Goal: Information Seeking & Learning: Learn about a topic

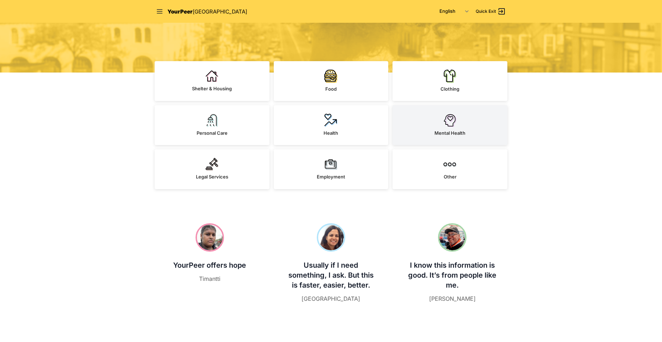
scroll to position [178, 0]
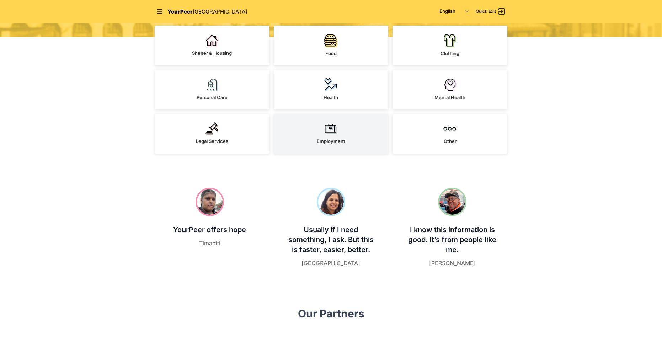
click at [358, 139] on link "Employment" at bounding box center [331, 134] width 115 height 40
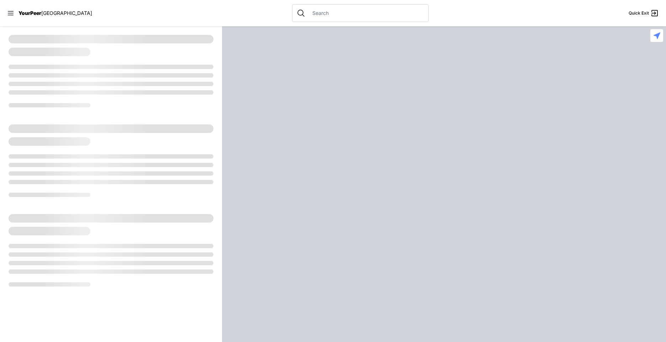
select select "recentlyUpdated"
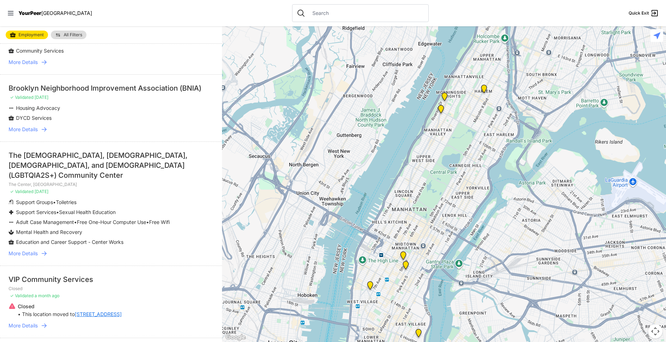
scroll to position [320, 0]
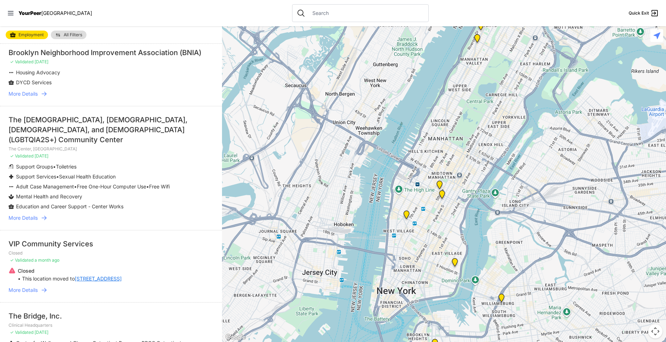
drag, startPoint x: 560, startPoint y: 289, endPoint x: 598, endPoint y: 219, distance: 80.0
click at [598, 219] on div at bounding box center [444, 184] width 444 height 316
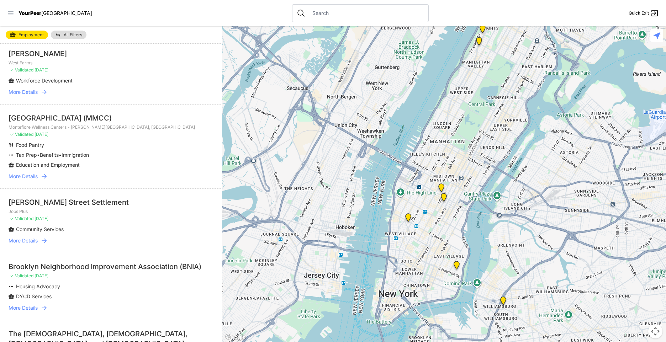
scroll to position [96, 0]
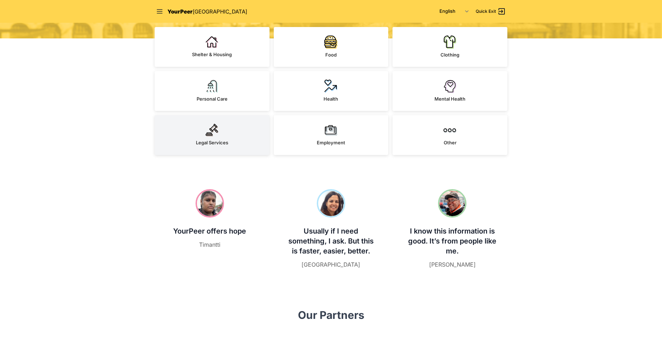
scroll to position [178, 0]
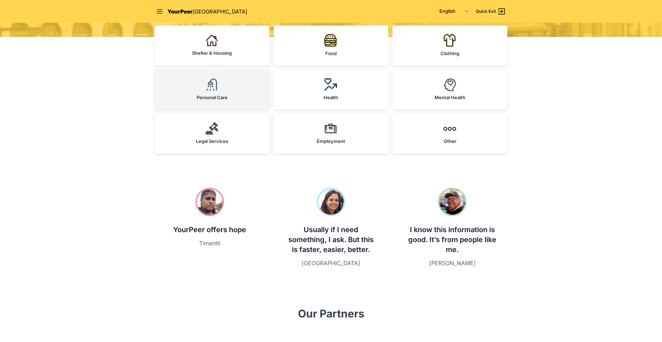
click at [206, 95] on span "Personal Care" at bounding box center [212, 98] width 31 height 6
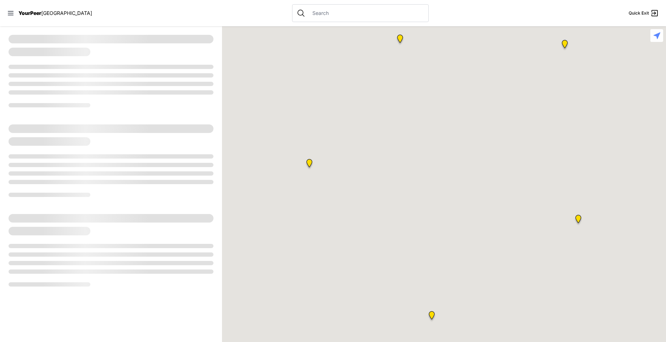
select select "recentlyUpdated"
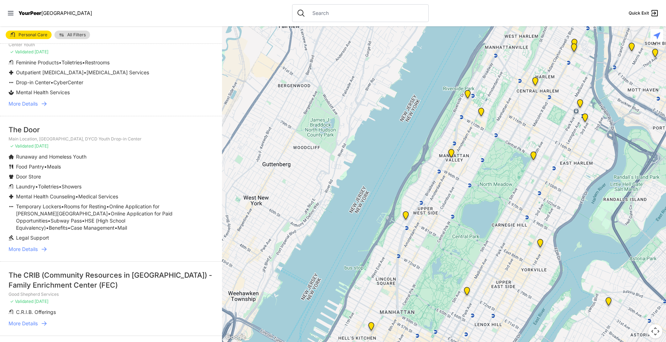
scroll to position [1622, 0]
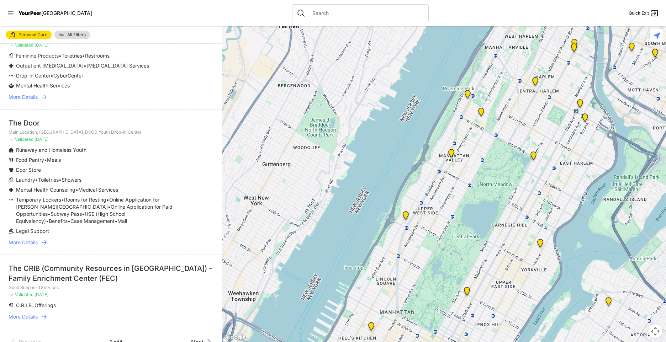
click at [203, 329] on div "Previous 1 of 4 Next" at bounding box center [111, 342] width 222 height 26
click at [205, 338] on icon at bounding box center [209, 342] width 9 height 9
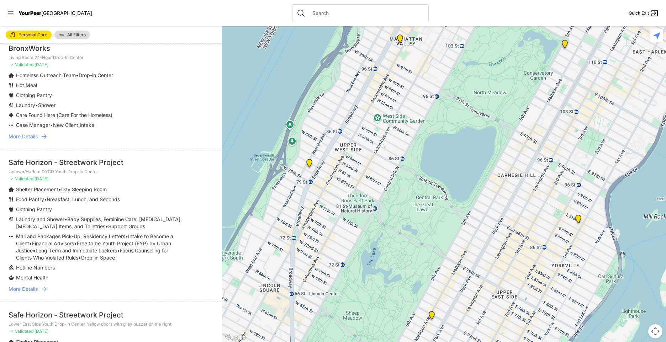
scroll to position [569, 0]
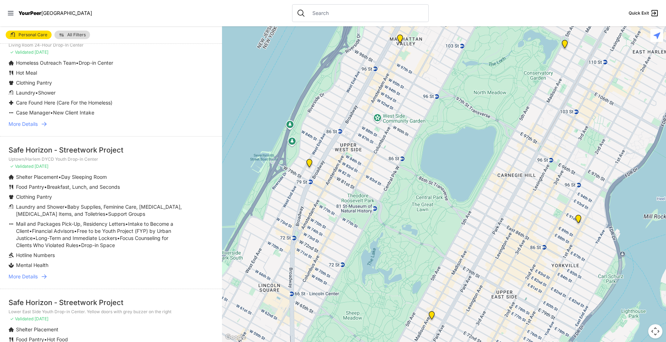
click at [44, 278] on icon at bounding box center [44, 276] width 7 height 7
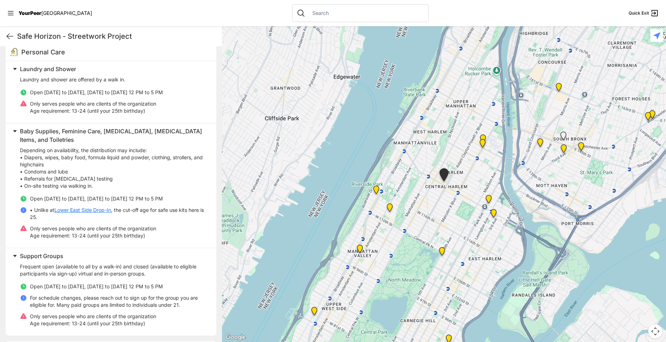
scroll to position [107, 0]
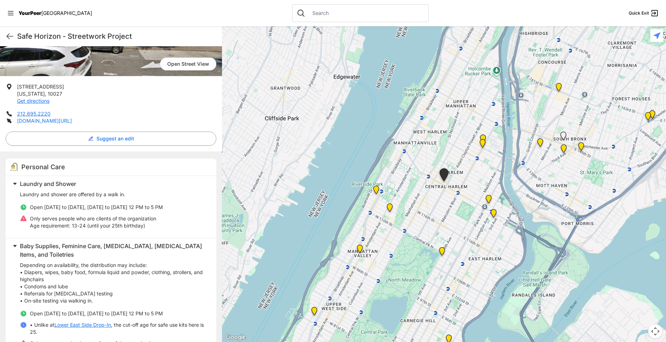
click at [51, 123] on link "safehorizon.org/streetwork" at bounding box center [44, 121] width 55 height 6
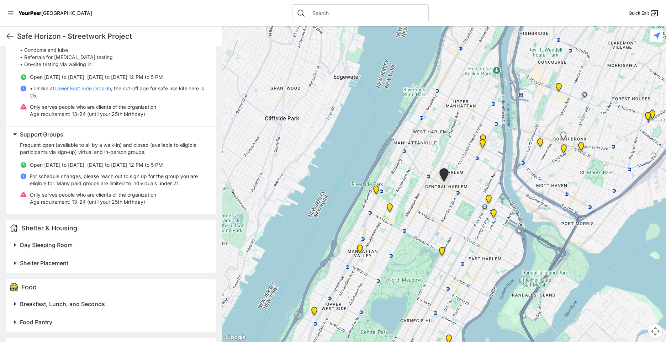
scroll to position [356, 0]
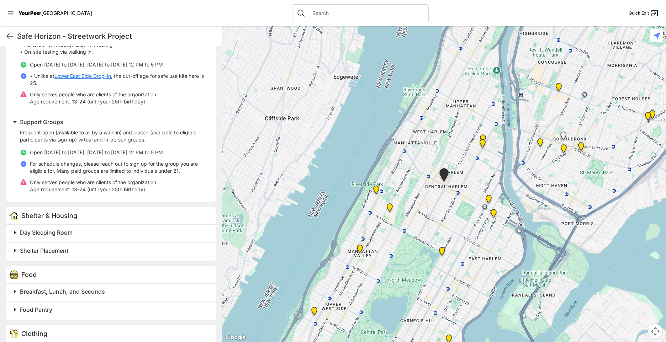
click at [62, 236] on span "Day Sleeping Room" at bounding box center [46, 232] width 53 height 7
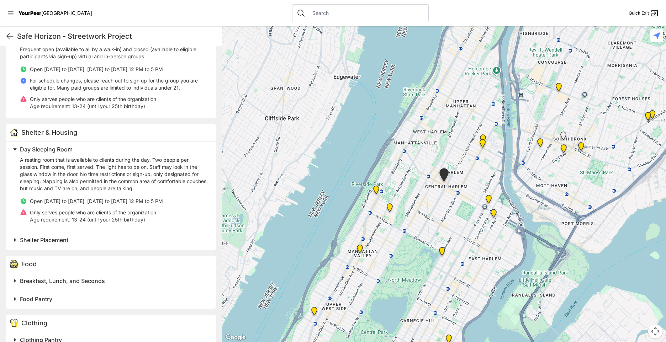
scroll to position [462, 0]
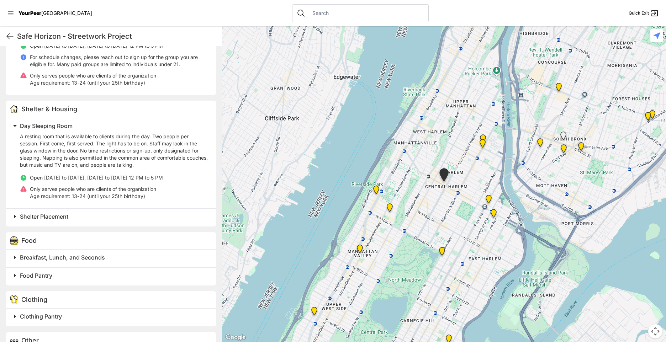
click at [85, 218] on h2 "Shelter Placement" at bounding box center [114, 216] width 188 height 9
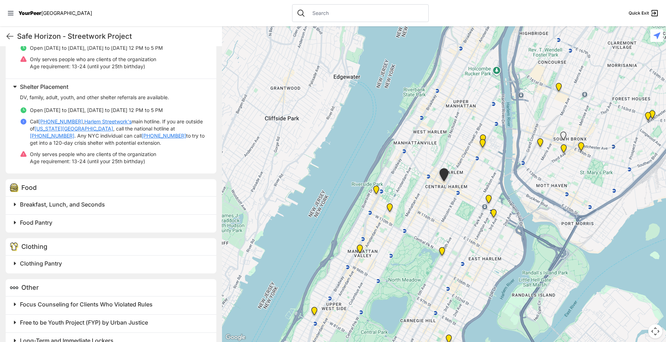
scroll to position [604, 0]
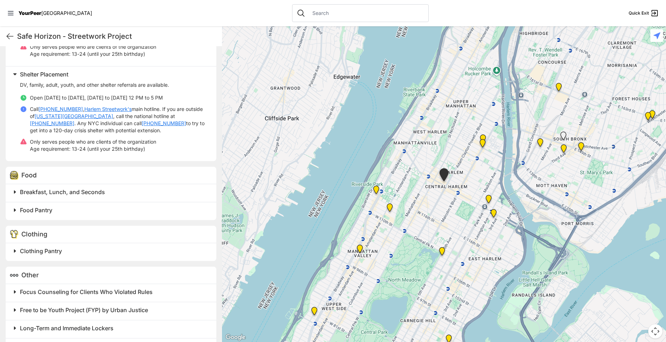
click at [89, 196] on h2 "Breakfast, Lunch, and Seconds" at bounding box center [114, 192] width 188 height 9
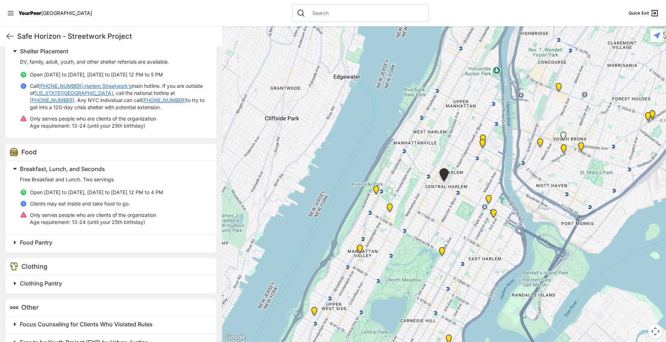
scroll to position [640, 0]
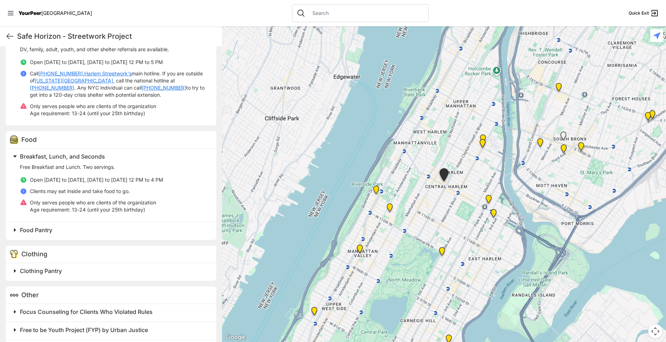
click at [69, 229] on h2 "Food Pantry" at bounding box center [114, 230] width 188 height 9
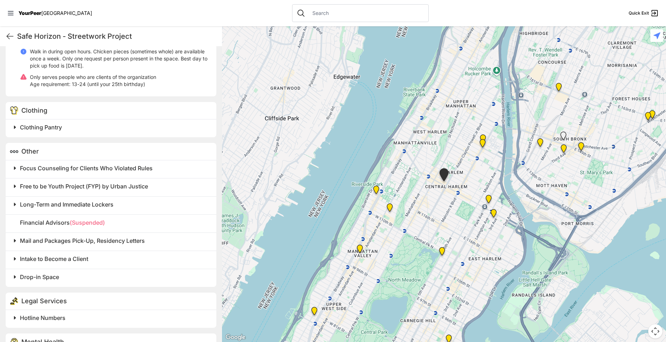
scroll to position [887, 0]
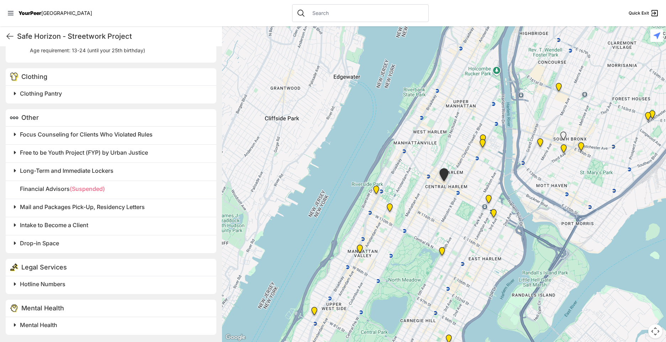
click at [82, 322] on h2 "Mental Health" at bounding box center [114, 325] width 188 height 9
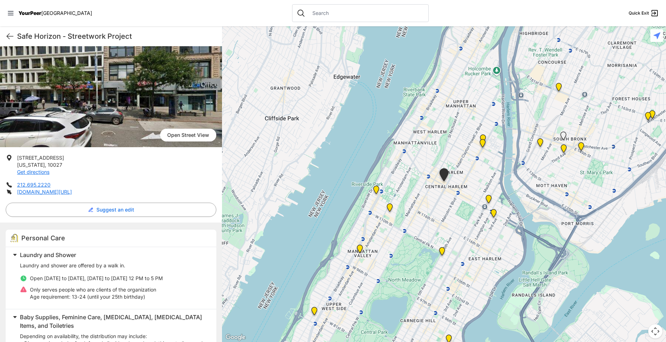
scroll to position [71, 0]
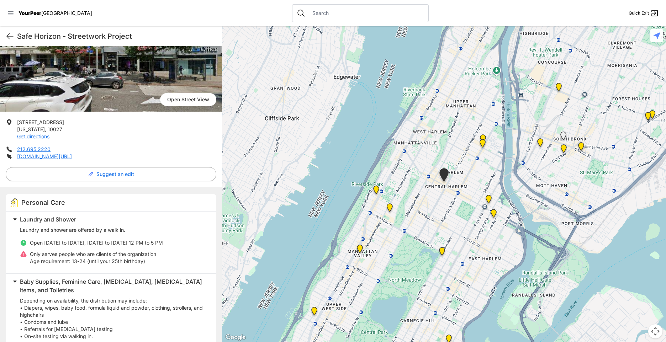
click at [4, 40] on div "Safe Horizon - Streetwork Project Quick Exit" at bounding box center [111, 36] width 222 height 20
click at [9, 37] on icon at bounding box center [10, 36] width 9 height 9
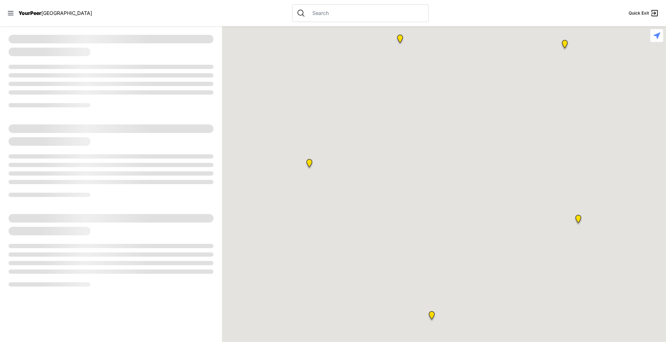
select select "recentlyUpdated"
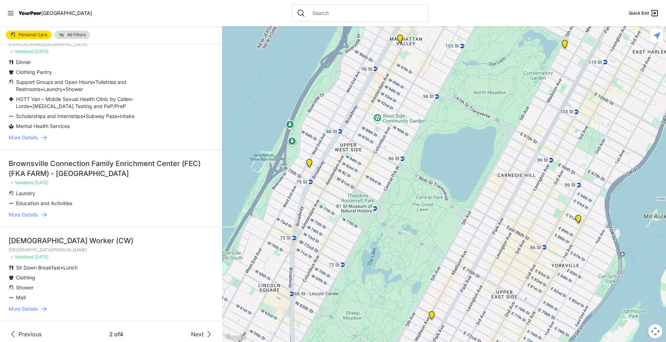
scroll to position [1825, 0]
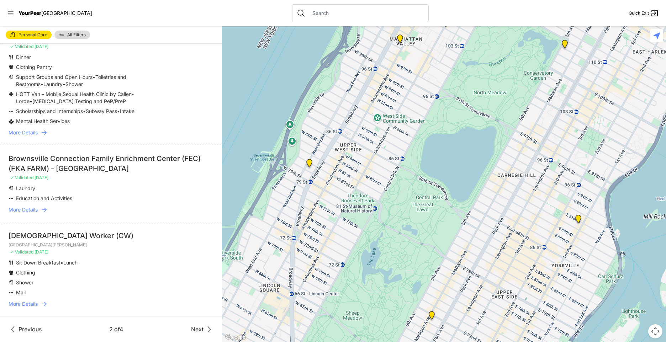
click at [182, 330] on div "Previous 2 of 4 Next" at bounding box center [111, 329] width 205 height 9
click at [191, 329] on span "Next" at bounding box center [197, 329] width 12 height 9
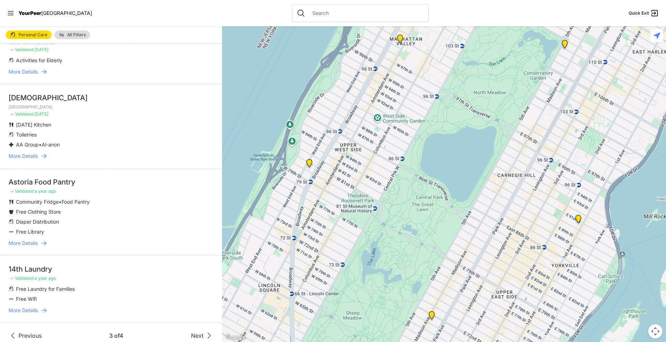
scroll to position [1547, 0]
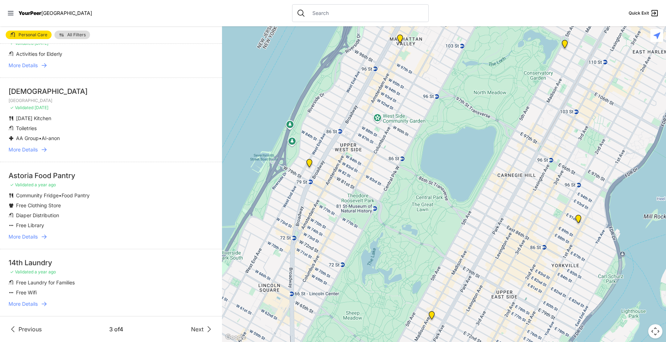
click at [46, 303] on icon at bounding box center [44, 303] width 7 height 7
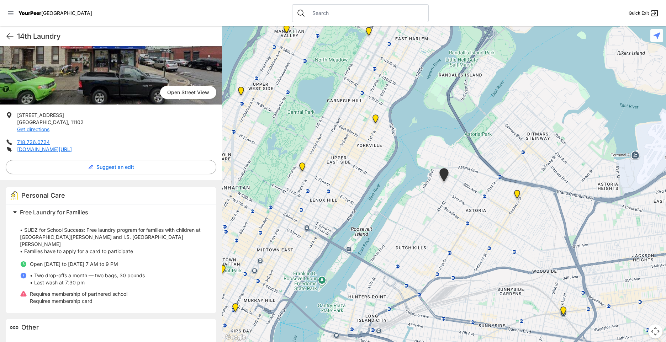
scroll to position [90, 0]
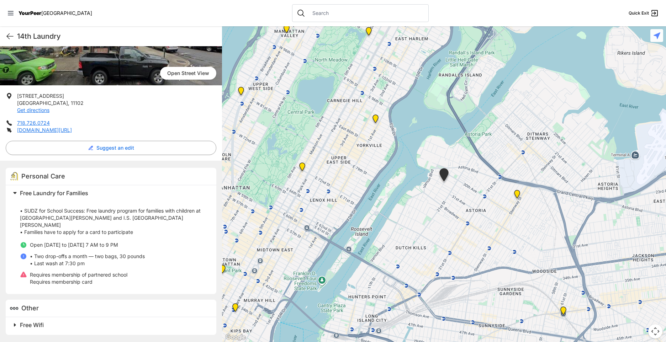
click at [15, 34] on div "14th Laundry Quick Exit" at bounding box center [111, 36] width 222 height 20
click at [13, 36] on icon at bounding box center [10, 36] width 6 height 5
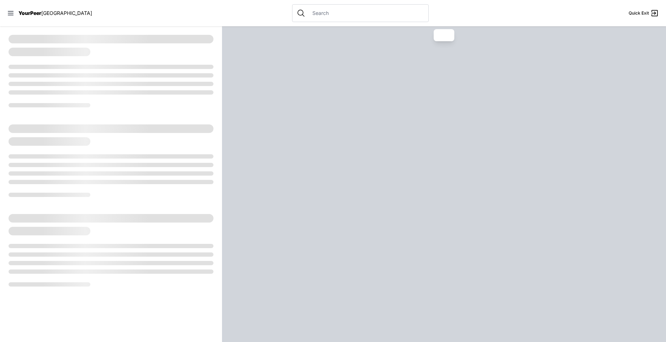
select select "recentlyUpdated"
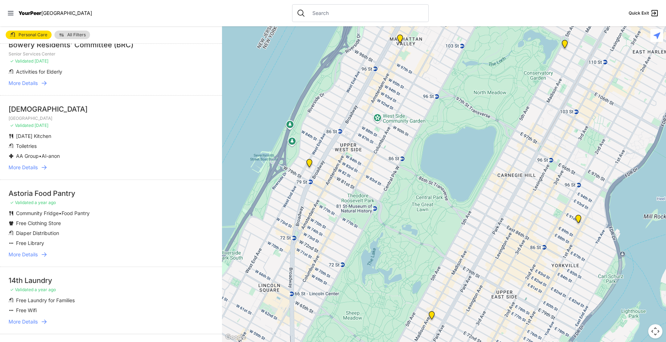
scroll to position [1547, 0]
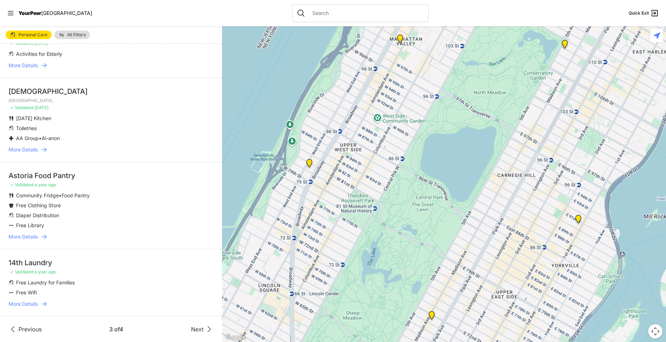
click at [191, 331] on span "Next" at bounding box center [197, 329] width 12 height 9
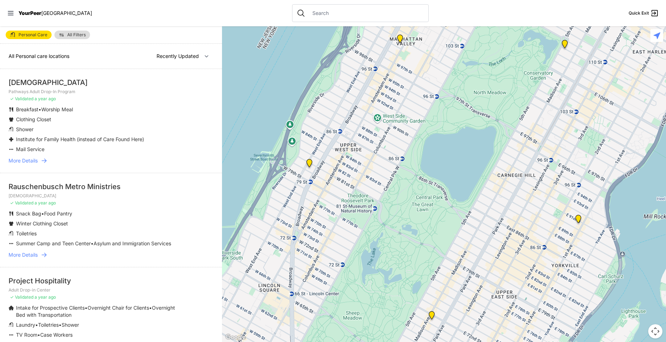
click at [34, 32] on link "Personal Care" at bounding box center [29, 35] width 46 height 9
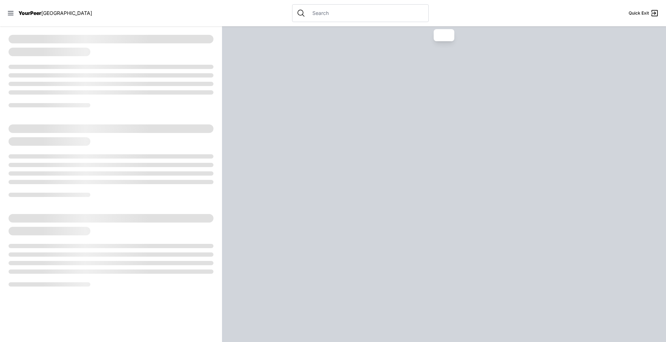
select select "recentlyUpdated"
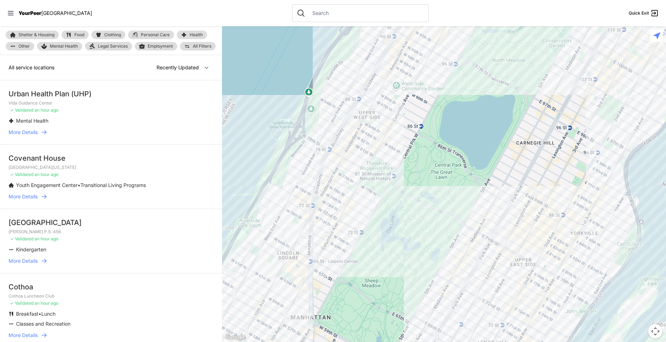
click at [129, 46] on link "Legal Services" at bounding box center [108, 46] width 47 height 9
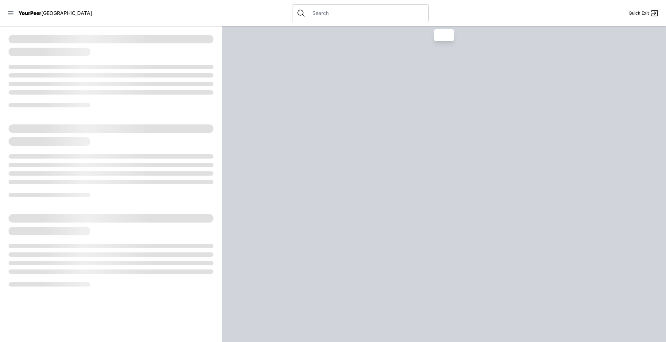
select select "recentlyUpdated"
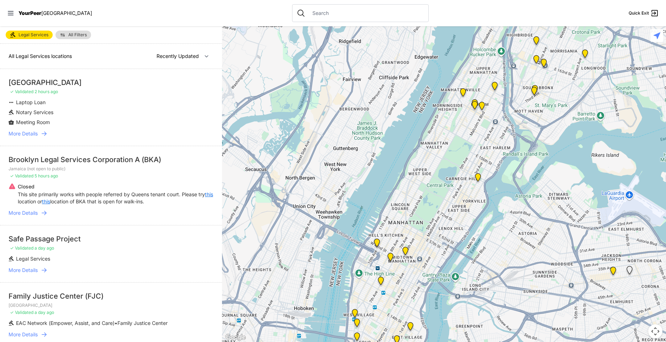
click at [11, 32] on img at bounding box center [13, 35] width 6 height 6
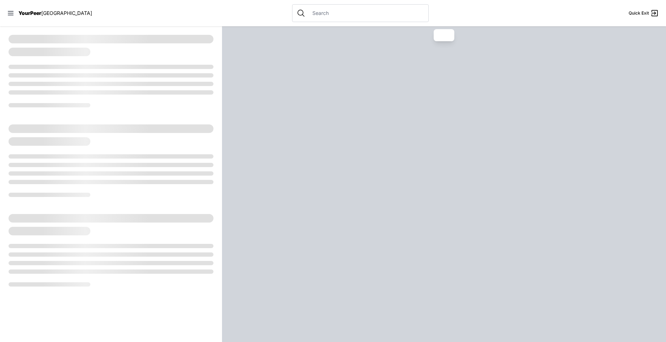
select select "recentlyUpdated"
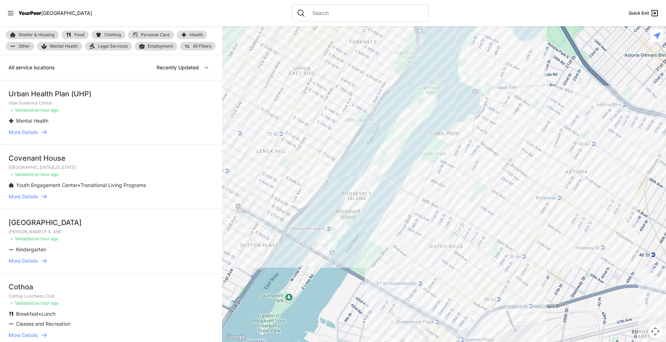
drag, startPoint x: 324, startPoint y: 139, endPoint x: 258, endPoint y: 21, distance: 135.1
click at [259, 21] on div "Close panel YourPeer [GEOGRAPHIC_DATA] Quick Exit Single Adult Families Soup Ki…" at bounding box center [333, 171] width 666 height 342
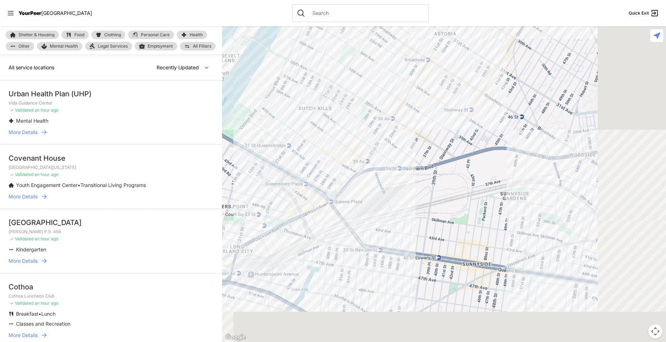
drag, startPoint x: 486, startPoint y: 208, endPoint x: 293, endPoint y: 42, distance: 254.2
click at [303, 47] on div at bounding box center [444, 184] width 444 height 316
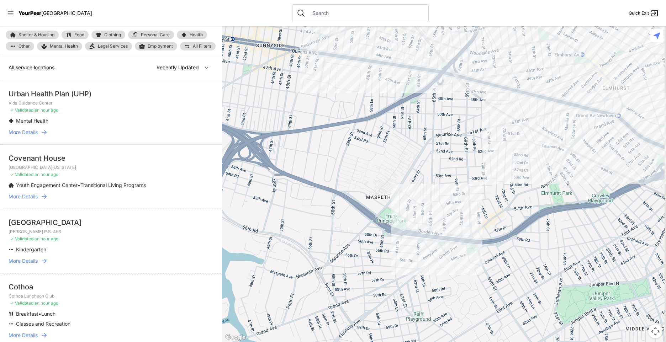
drag, startPoint x: 562, startPoint y: 260, endPoint x: 510, endPoint y: 184, distance: 91.8
click at [512, 186] on div at bounding box center [444, 184] width 444 height 316
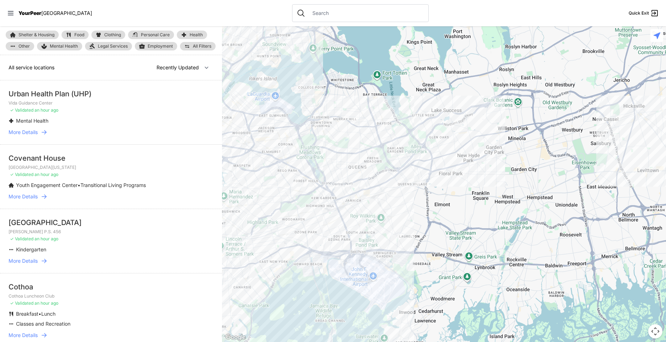
drag, startPoint x: 538, startPoint y: 227, endPoint x: 325, endPoint y: 207, distance: 213.2
click at [325, 207] on div at bounding box center [444, 184] width 444 height 316
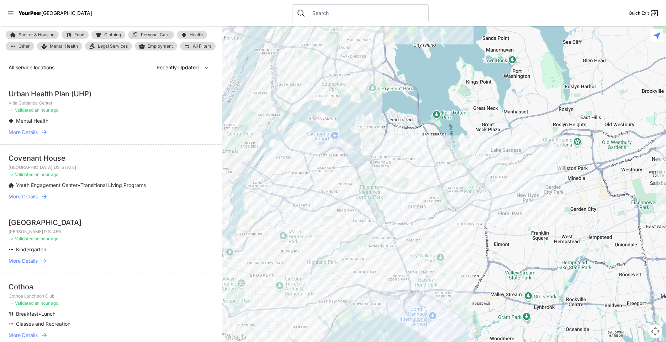
drag, startPoint x: 435, startPoint y: 203, endPoint x: 464, endPoint y: 215, distance: 31.6
click at [464, 215] on div at bounding box center [444, 184] width 444 height 316
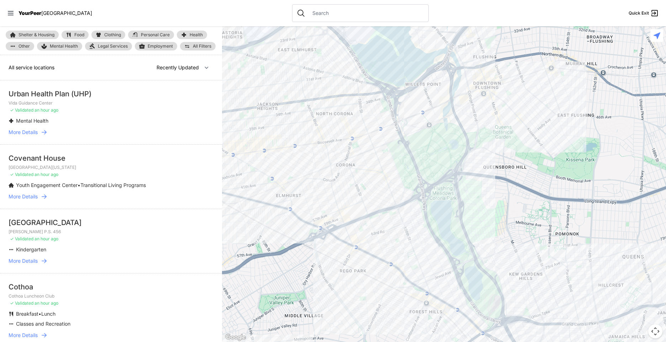
click at [486, 87] on div at bounding box center [444, 184] width 444 height 316
click at [485, 85] on div at bounding box center [444, 184] width 444 height 316
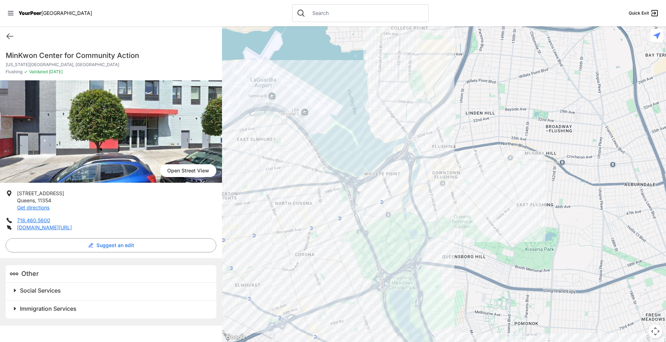
click at [442, 138] on div at bounding box center [444, 184] width 444 height 316
click at [444, 139] on div at bounding box center [444, 184] width 444 height 316
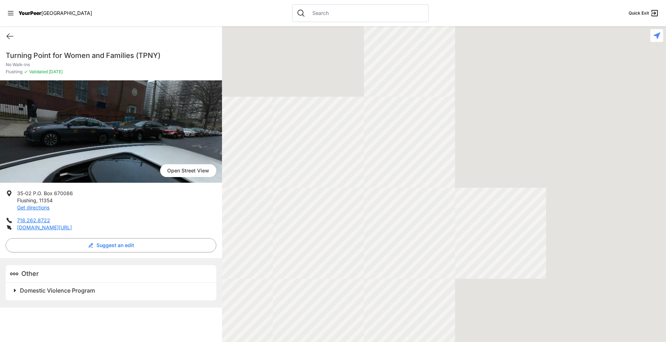
click at [444, 139] on div at bounding box center [444, 184] width 444 height 316
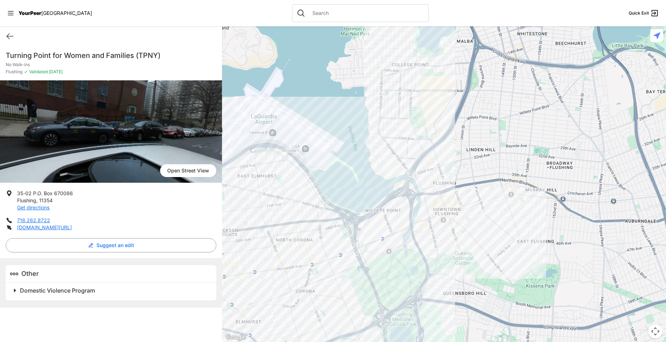
click at [448, 190] on div at bounding box center [444, 184] width 444 height 316
click at [446, 193] on div at bounding box center [444, 184] width 444 height 316
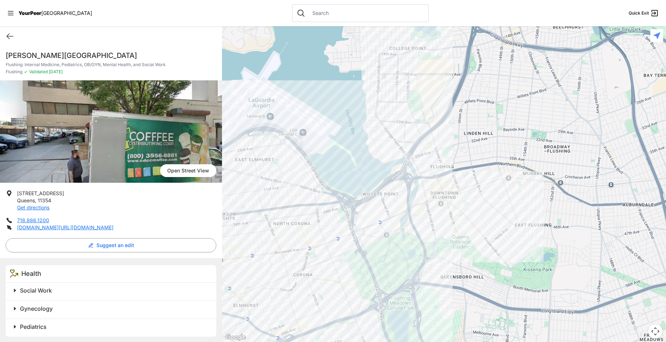
click at [492, 198] on div at bounding box center [444, 184] width 444 height 316
click at [490, 195] on div at bounding box center [444, 184] width 444 height 316
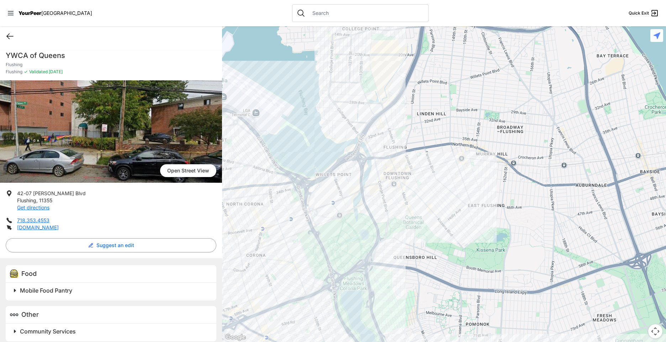
click at [10, 36] on icon at bounding box center [10, 36] width 6 height 5
select select "recentlyUpdated"
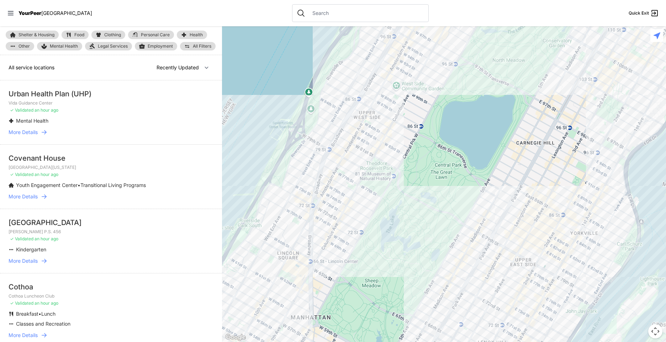
click at [96, 34] on img at bounding box center [99, 35] width 6 height 6
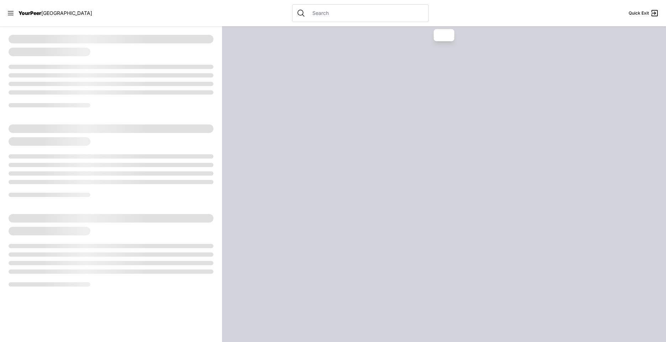
select select "recentlyUpdated"
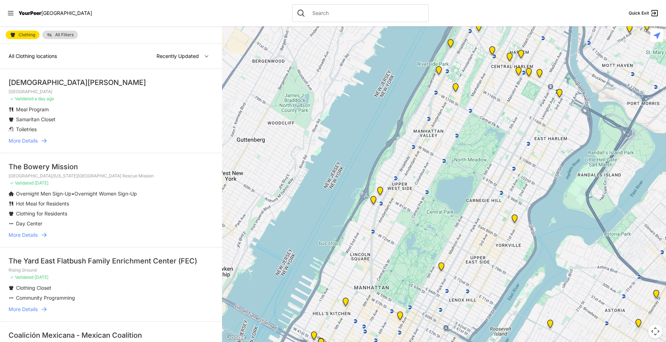
click at [34, 138] on span "More Details" at bounding box center [23, 140] width 29 height 7
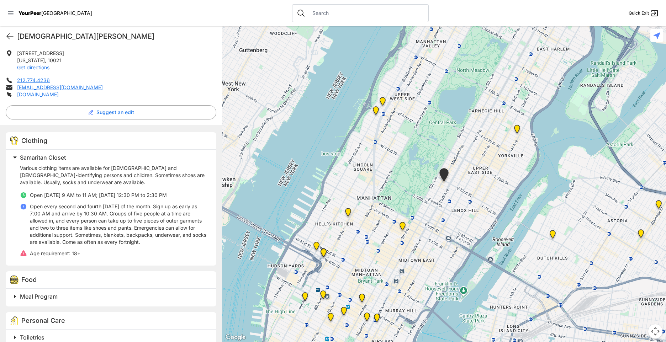
scroll to position [153, 0]
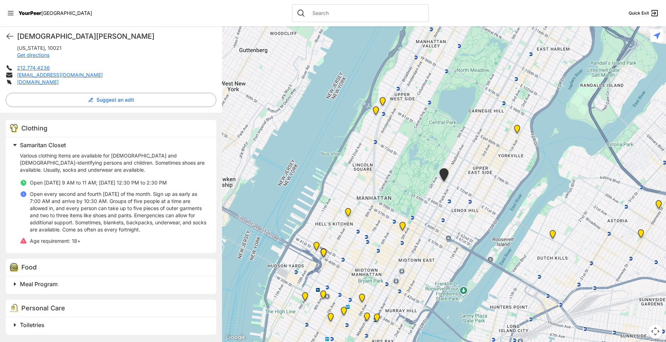
click at [53, 284] on span "Meal Program" at bounding box center [39, 284] width 38 height 7
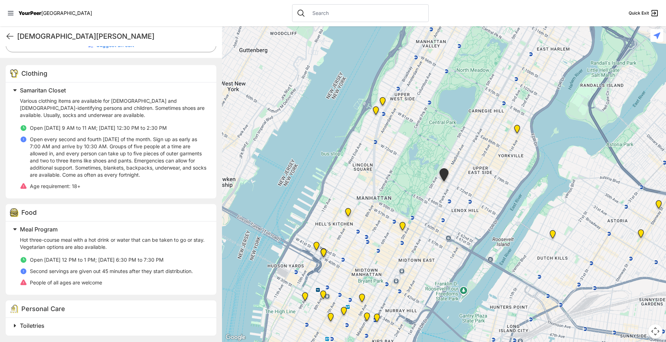
scroll to position [208, 0]
click at [28, 324] on span "Toiletries" at bounding box center [32, 324] width 25 height 7
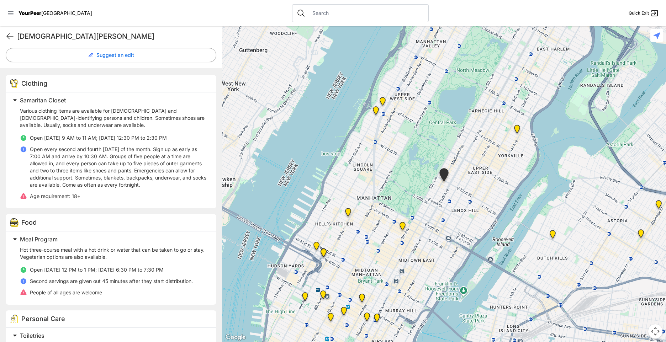
scroll to position [100, 0]
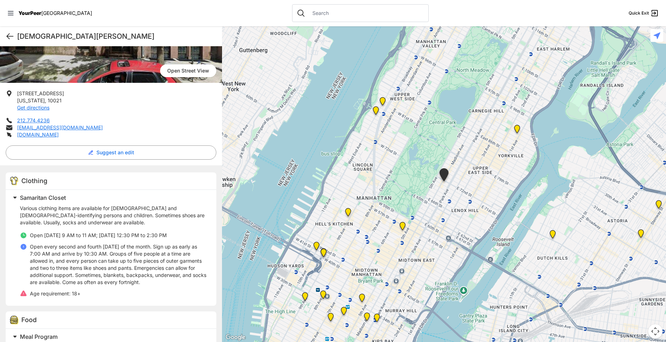
click at [7, 38] on icon at bounding box center [10, 36] width 9 height 9
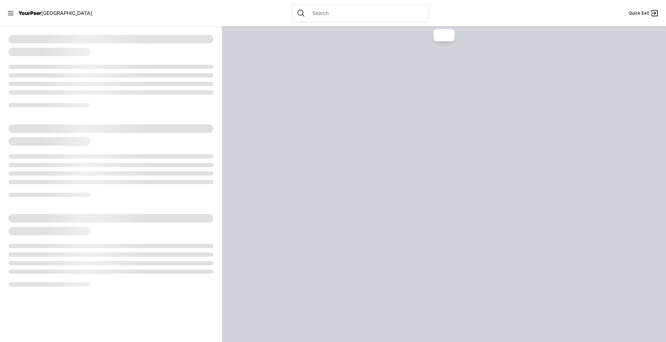
select select "recentlyUpdated"
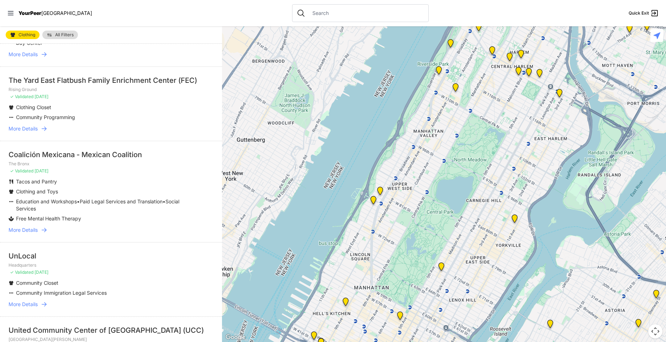
scroll to position [213, 0]
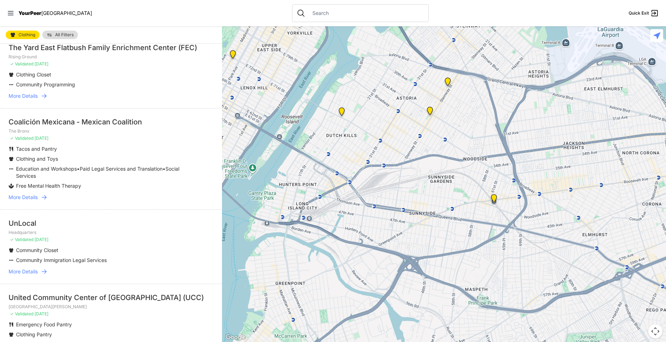
drag, startPoint x: 552, startPoint y: 255, endPoint x: 343, endPoint y: 41, distance: 298.7
click at [343, 41] on div at bounding box center [444, 184] width 444 height 316
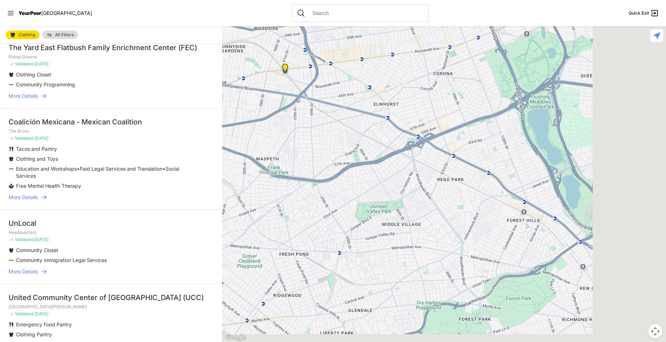
drag, startPoint x: 617, startPoint y: 251, endPoint x: 387, endPoint y: 111, distance: 269.1
click at [387, 111] on div at bounding box center [444, 184] width 444 height 316
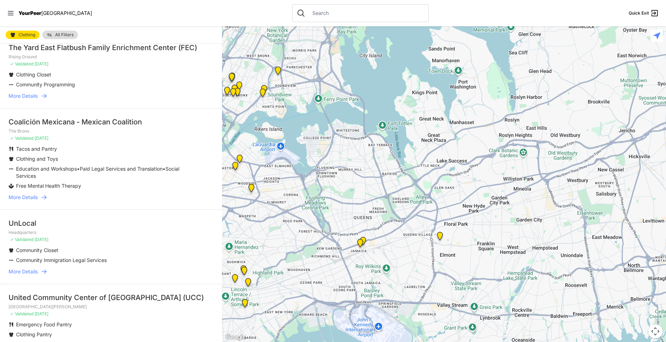
drag, startPoint x: 585, startPoint y: 198, endPoint x: 417, endPoint y: 252, distance: 176.0
click at [417, 252] on div at bounding box center [444, 184] width 444 height 316
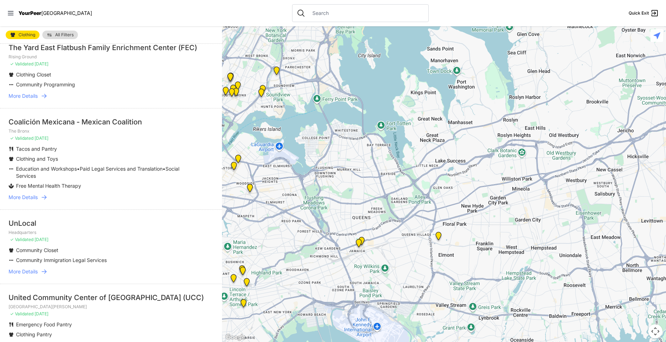
click at [441, 236] on img at bounding box center [438, 237] width 9 height 11
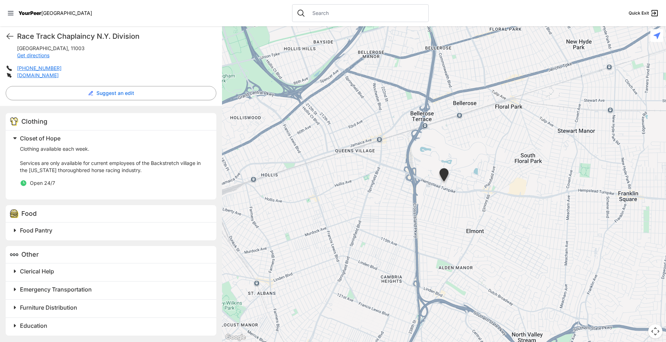
scroll to position [146, 0]
click at [12, 38] on icon at bounding box center [10, 36] width 9 height 9
select select "recentlyUpdated"
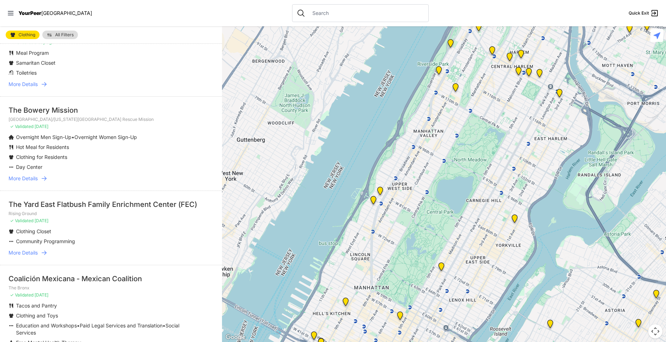
scroll to position [142, 0]
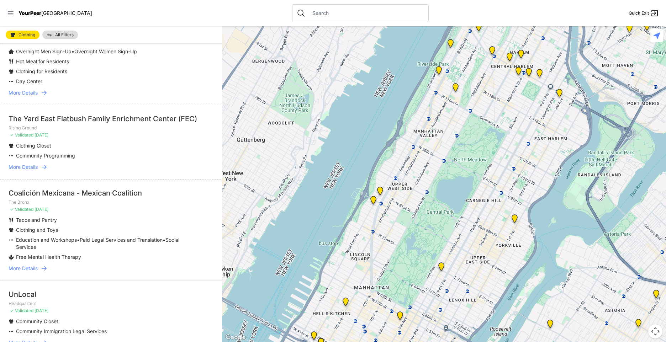
click at [34, 268] on span "More Details" at bounding box center [23, 268] width 29 height 7
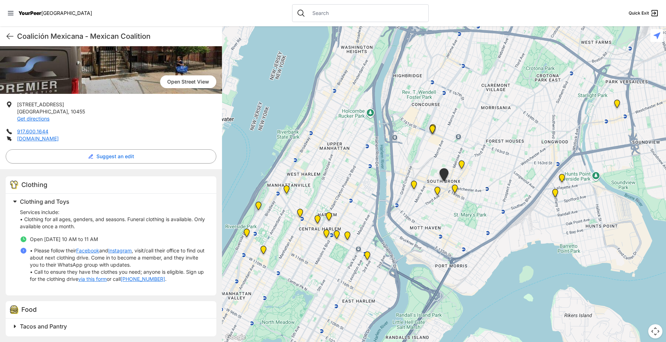
scroll to position [178, 0]
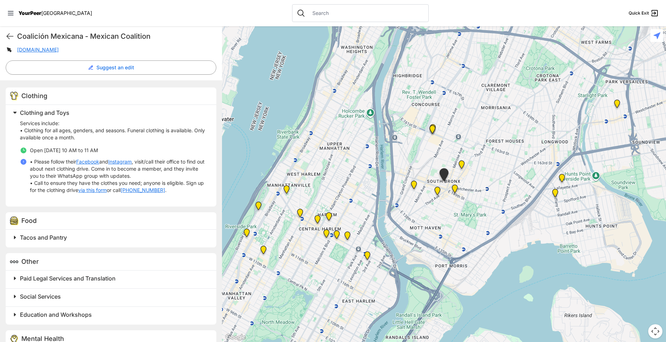
click at [62, 233] on span at bounding box center [104, 238] width 188 height 10
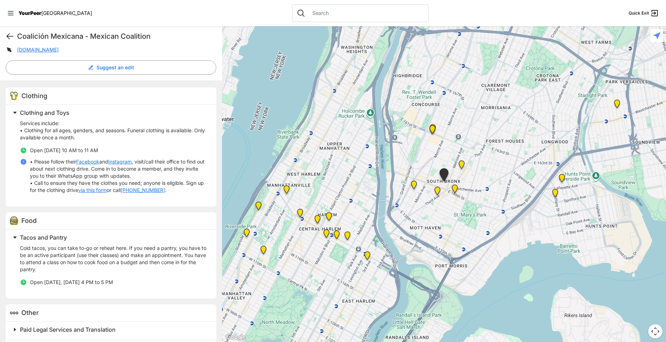
click at [9, 35] on icon at bounding box center [10, 36] width 9 height 9
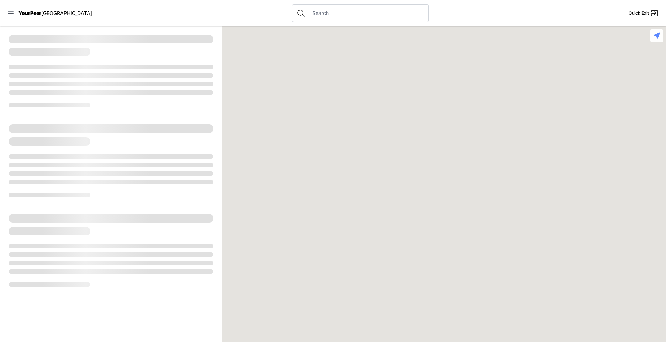
select select "recentlyUpdated"
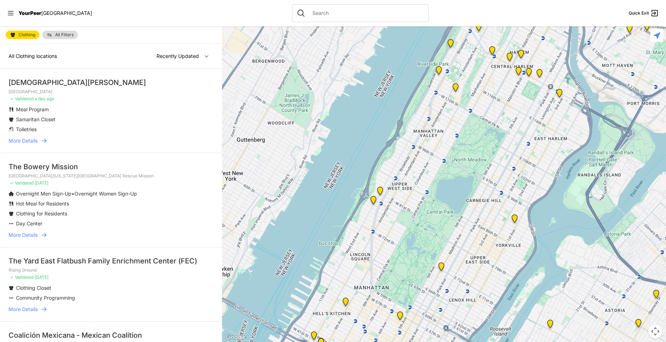
click at [23, 35] on span "Clothing" at bounding box center [26, 35] width 17 height 4
select select "recentlyUpdated"
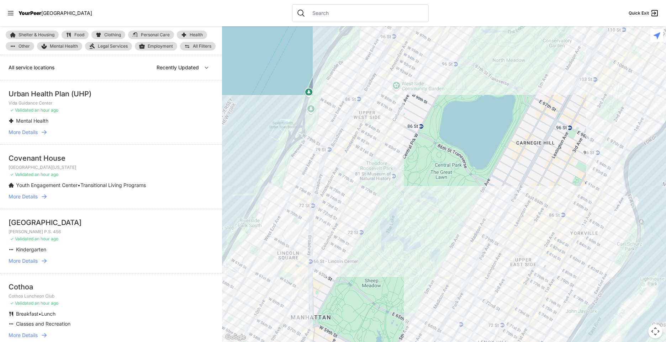
click at [197, 38] on link "Health" at bounding box center [192, 35] width 30 height 9
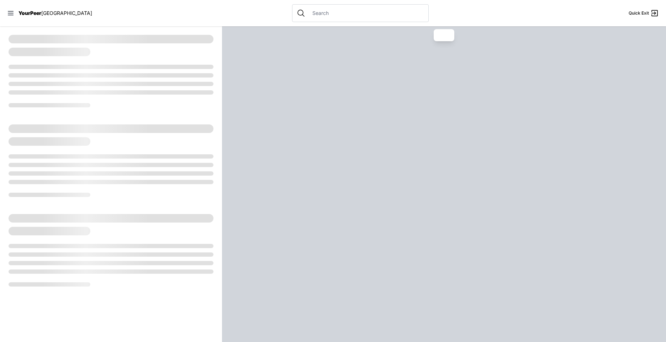
select select "recentlyUpdated"
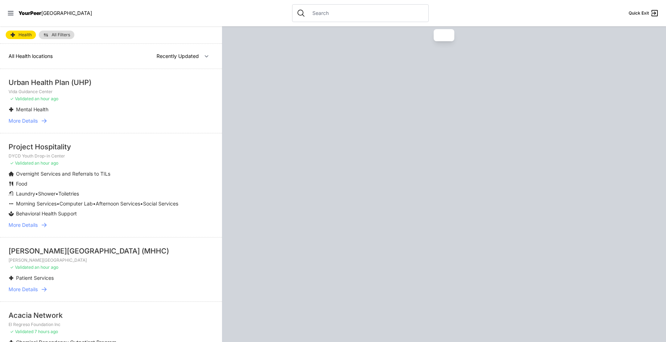
click at [20, 35] on span "Health" at bounding box center [24, 35] width 13 height 4
select select "recentlyUpdated"
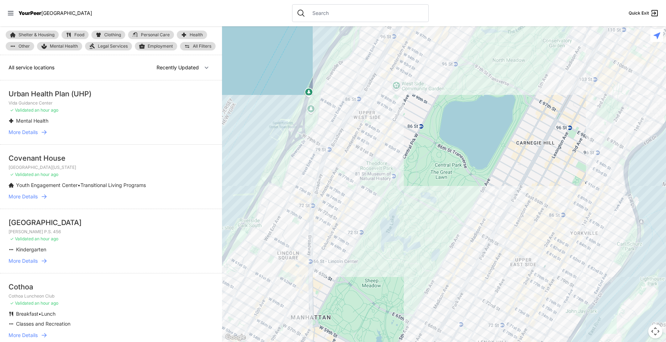
click at [201, 47] on span "All Filters" at bounding box center [202, 46] width 18 height 4
click at [185, 43] on img at bounding box center [187, 46] width 6 height 6
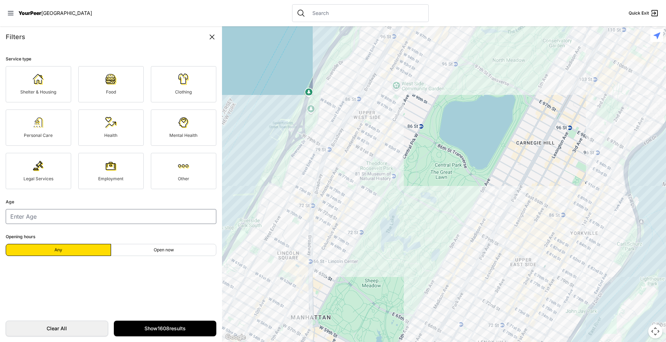
scroll to position [36, 0]
click at [185, 181] on span "Other" at bounding box center [183, 178] width 11 height 5
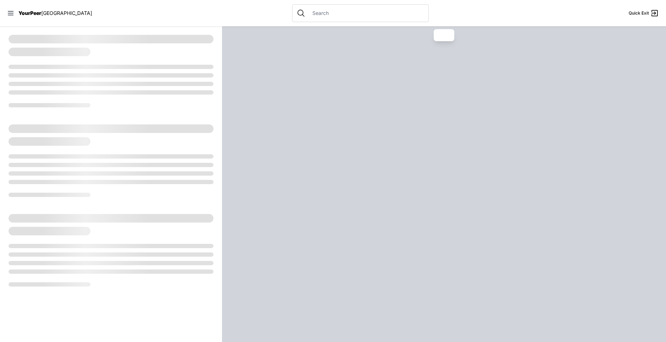
select select "recentlyUpdated"
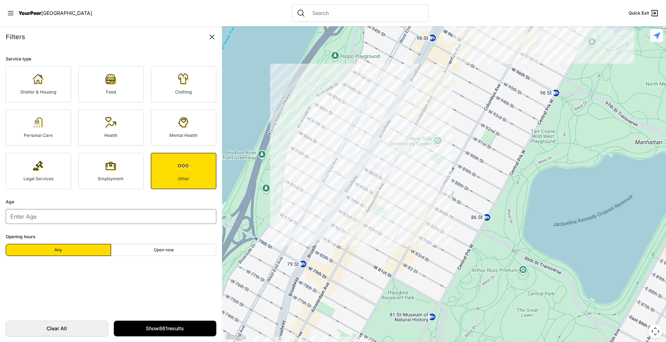
click at [211, 38] on icon at bounding box center [212, 37] width 4 height 4
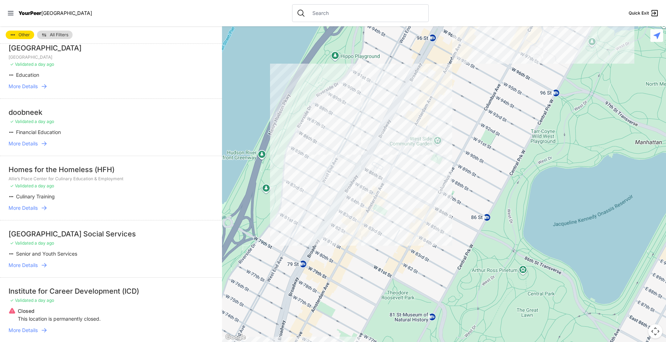
scroll to position [960, 0]
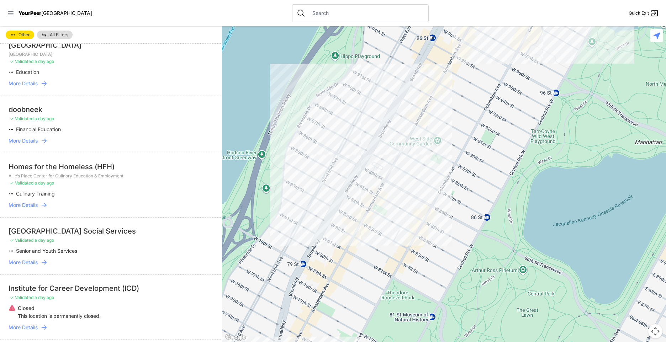
click at [25, 134] on li "doobneek ✓ Validated a day ago Financial Education More Details" at bounding box center [111, 124] width 222 height 57
click at [25, 137] on span "More Details" at bounding box center [23, 140] width 29 height 7
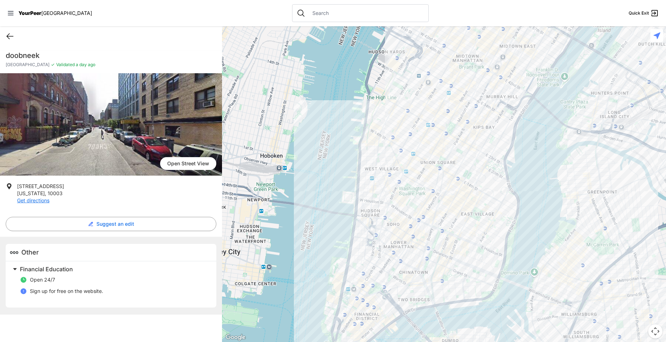
click at [11, 38] on icon at bounding box center [10, 36] width 9 height 9
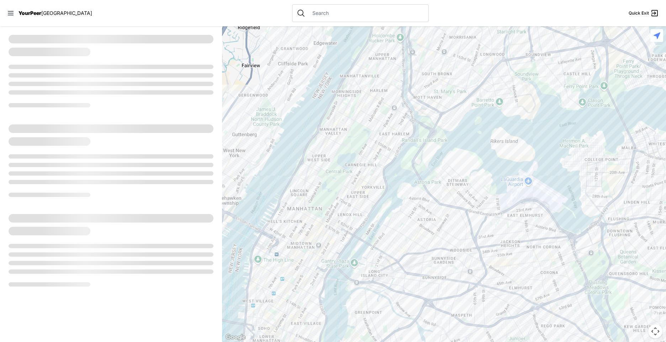
click at [588, 152] on div at bounding box center [444, 184] width 444 height 316
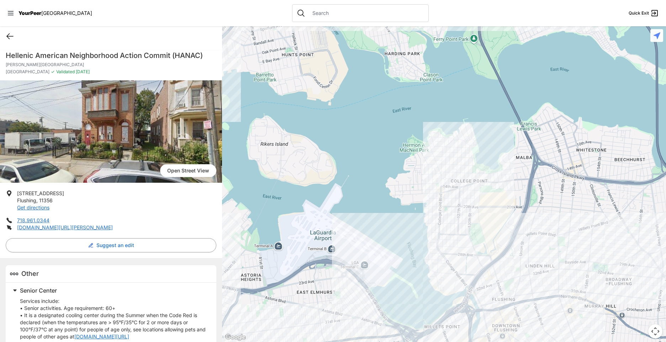
click at [11, 34] on icon at bounding box center [10, 36] width 9 height 9
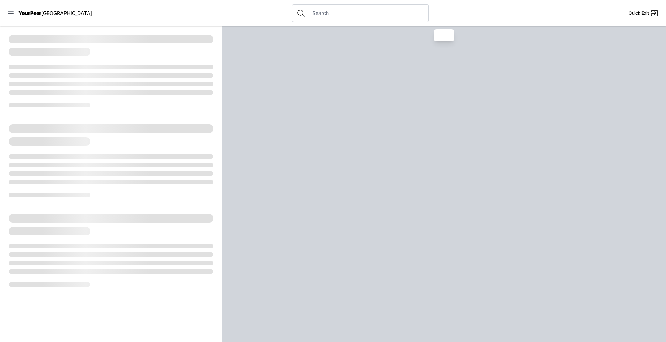
select select "recentlyUpdated"
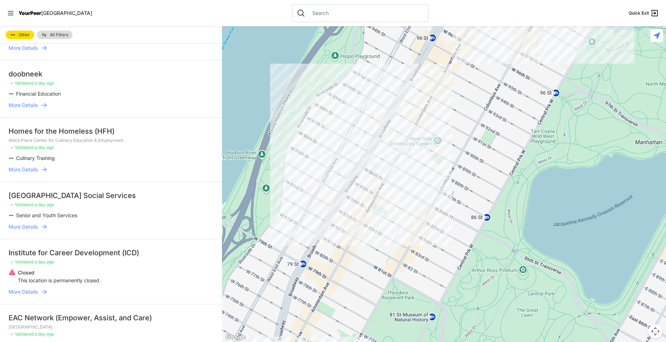
scroll to position [1117, 0]
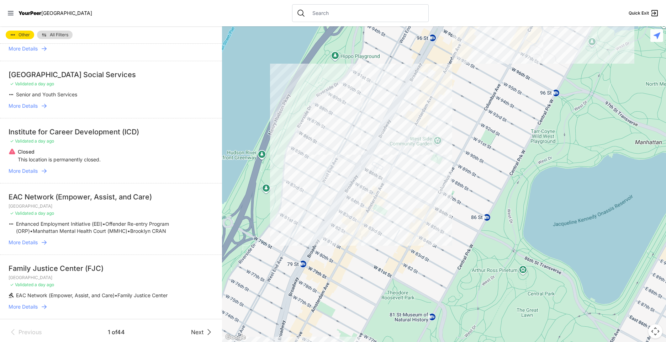
click at [20, 36] on span "Other" at bounding box center [23, 35] width 11 height 4
select select "recentlyUpdated"
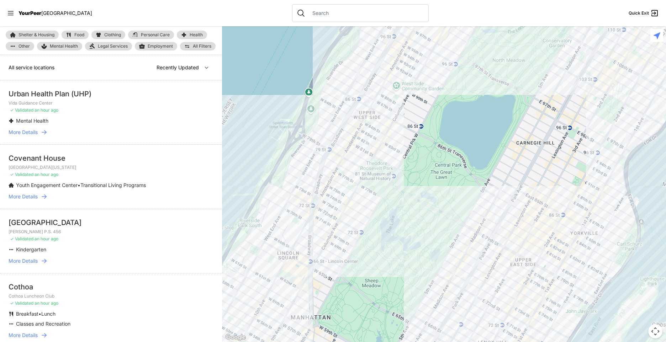
click at [198, 45] on span "All Filters" at bounding box center [202, 46] width 18 height 4
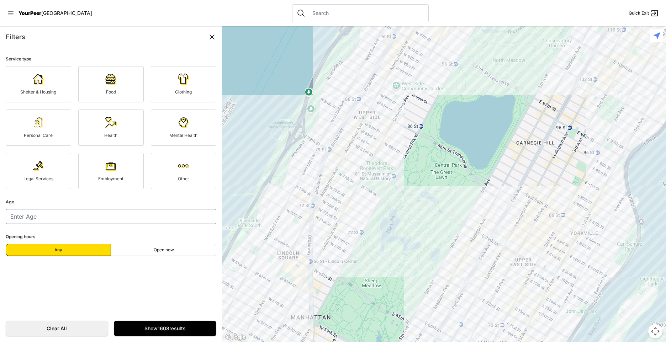
click at [89, 90] on div "Food" at bounding box center [111, 92] width 50 height 6
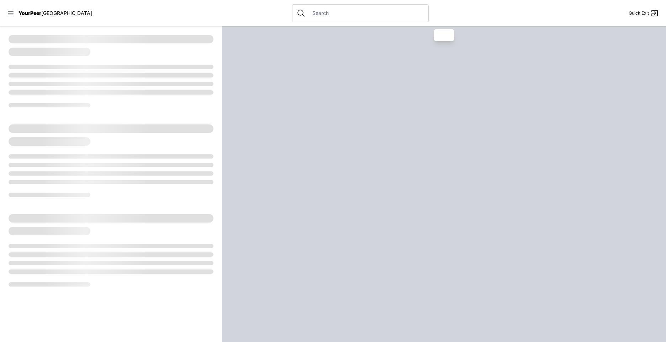
select select "recentlyUpdated"
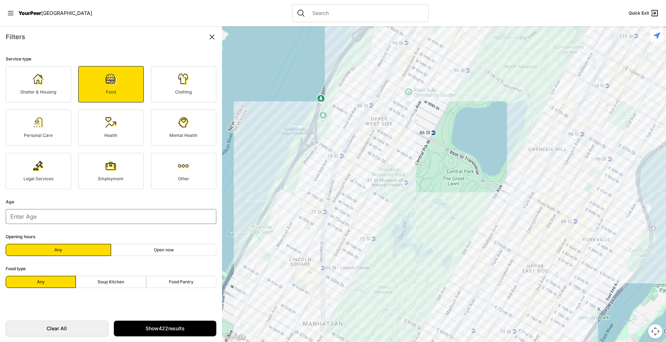
scroll to position [142, 0]
click at [126, 278] on label "Soup Kitchen" at bounding box center [111, 282] width 70 height 12
click at [111, 282] on input "Soup Kitchen" at bounding box center [111, 282] width 0 height 0
radio input "true"
select select "recentlyUpdated"
